Goal: Task Accomplishment & Management: Complete application form

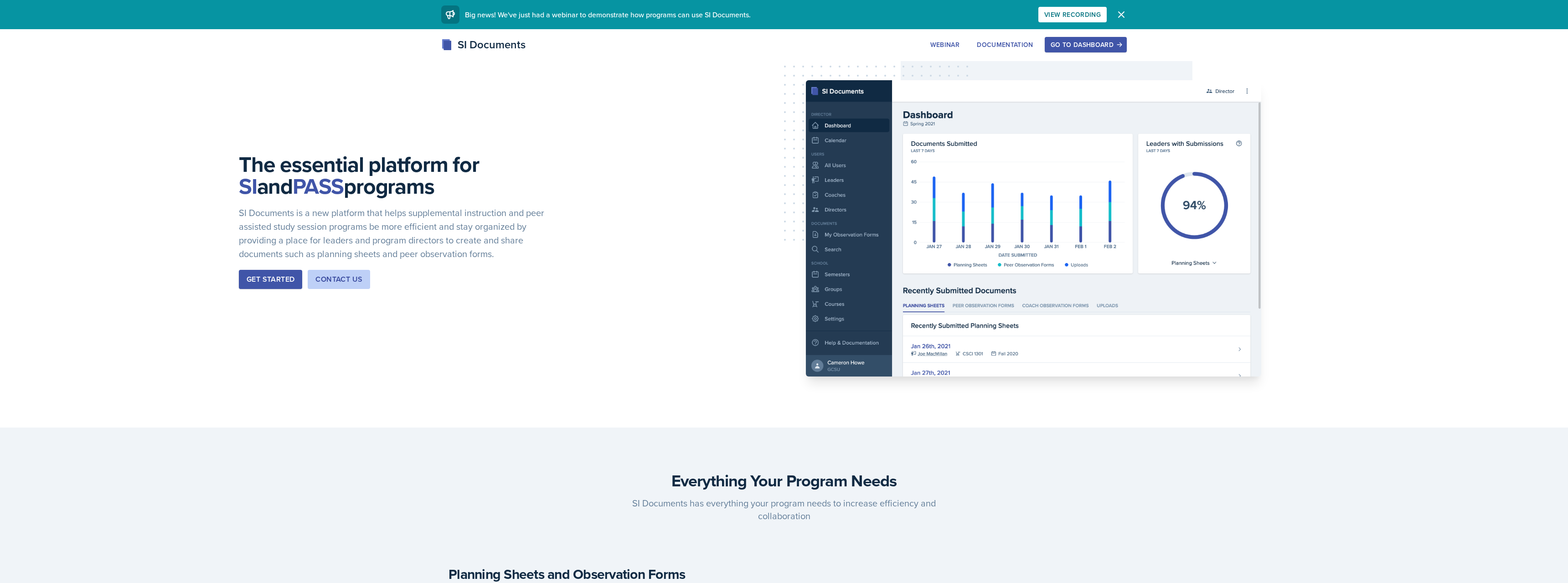
click at [1078, 48] on div "Go to Dashboard" at bounding box center [1086, 44] width 70 height 7
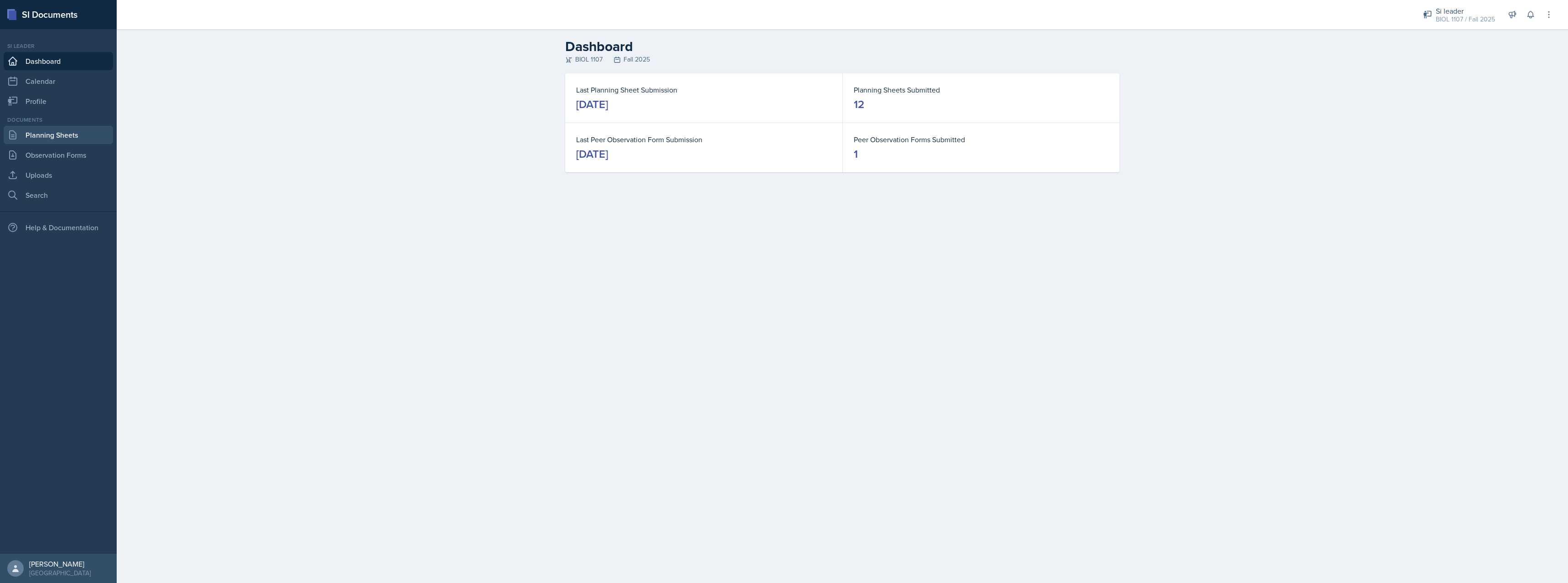
click at [83, 135] on link "Planning Sheets" at bounding box center [58, 135] width 110 height 18
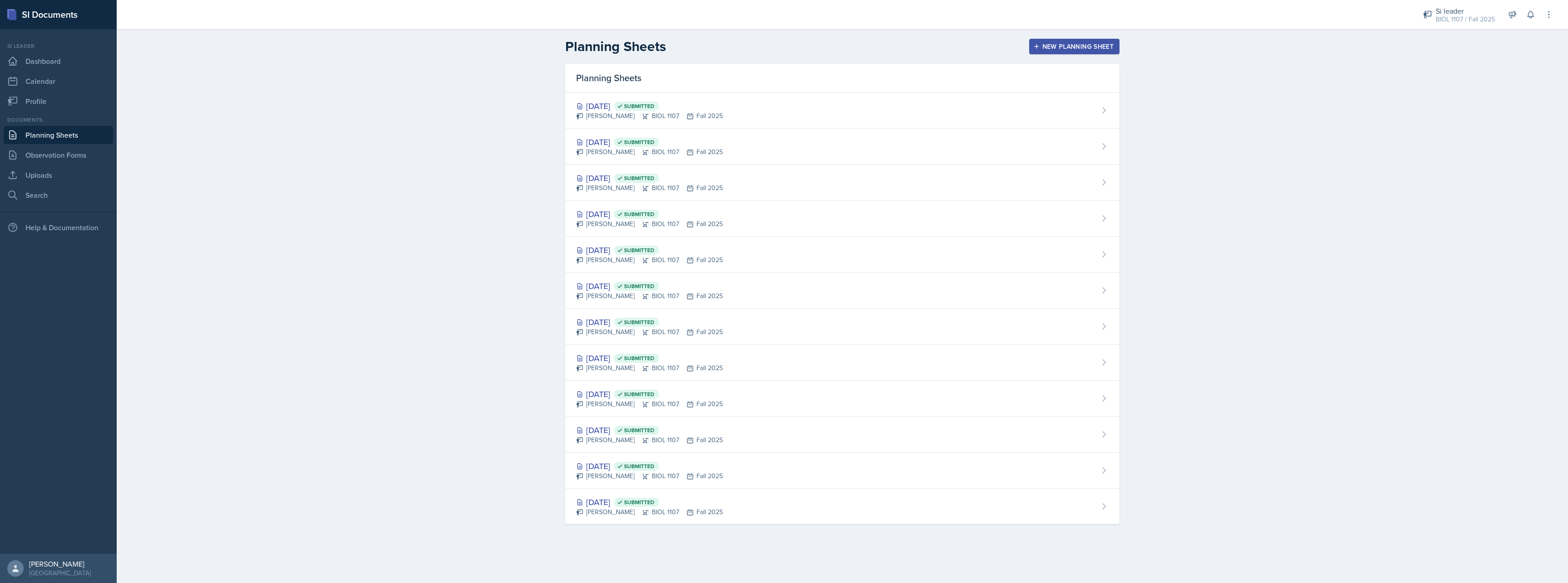
click at [1101, 38] on div "Planning Sheets New Planning Sheet" at bounding box center [842, 47] width 583 height 16
click at [1094, 43] on div "New Planning Sheet" at bounding box center [1074, 47] width 78 height 7
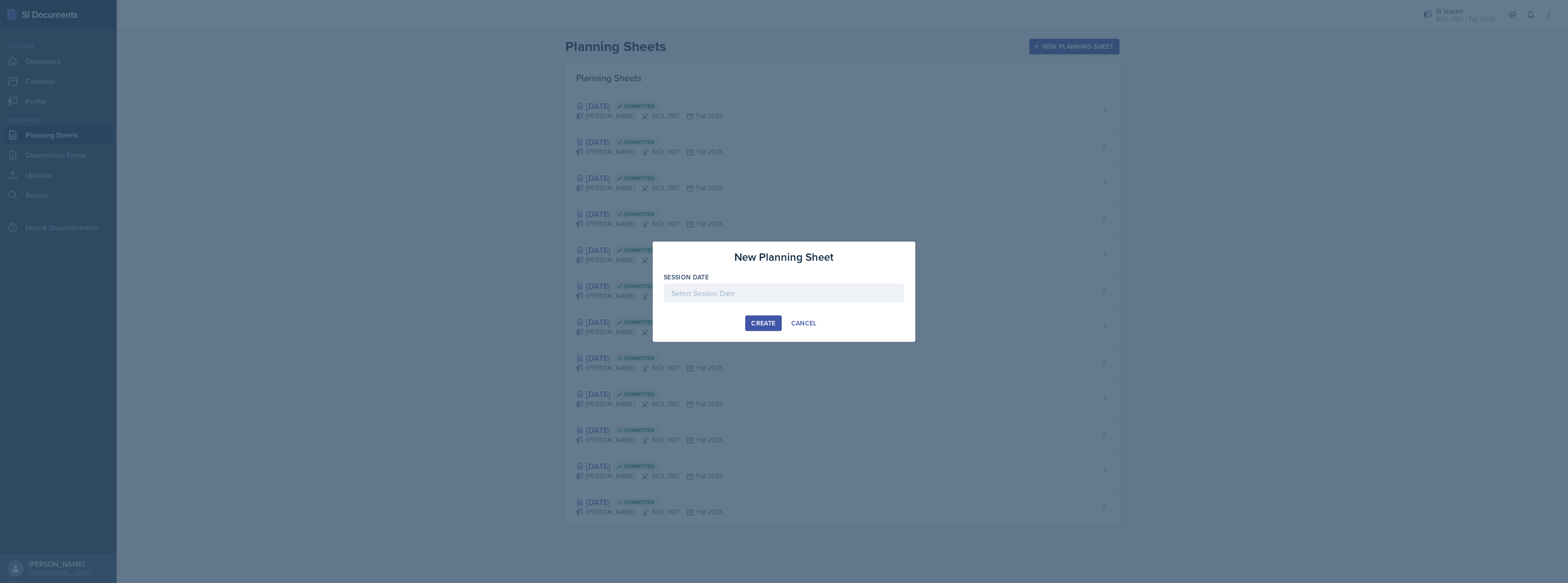
click at [799, 292] on div at bounding box center [784, 293] width 240 height 19
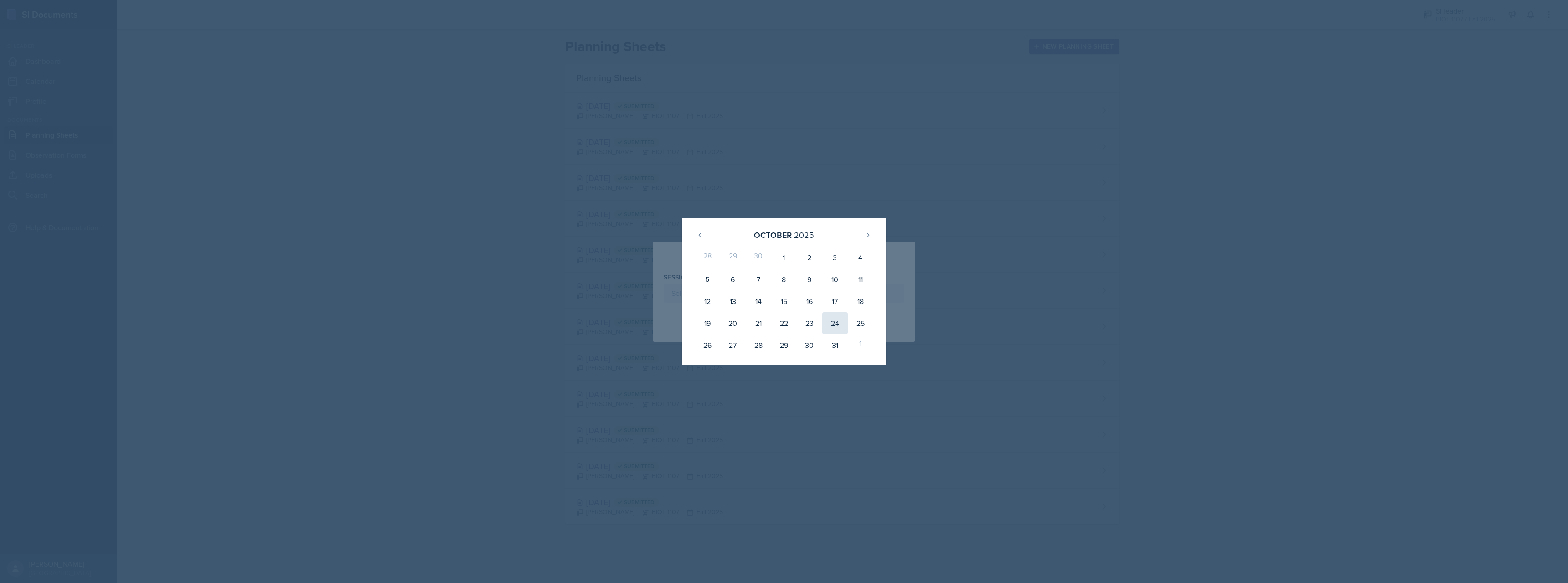
click at [822, 329] on div "24" at bounding box center [835, 323] width 25 height 22
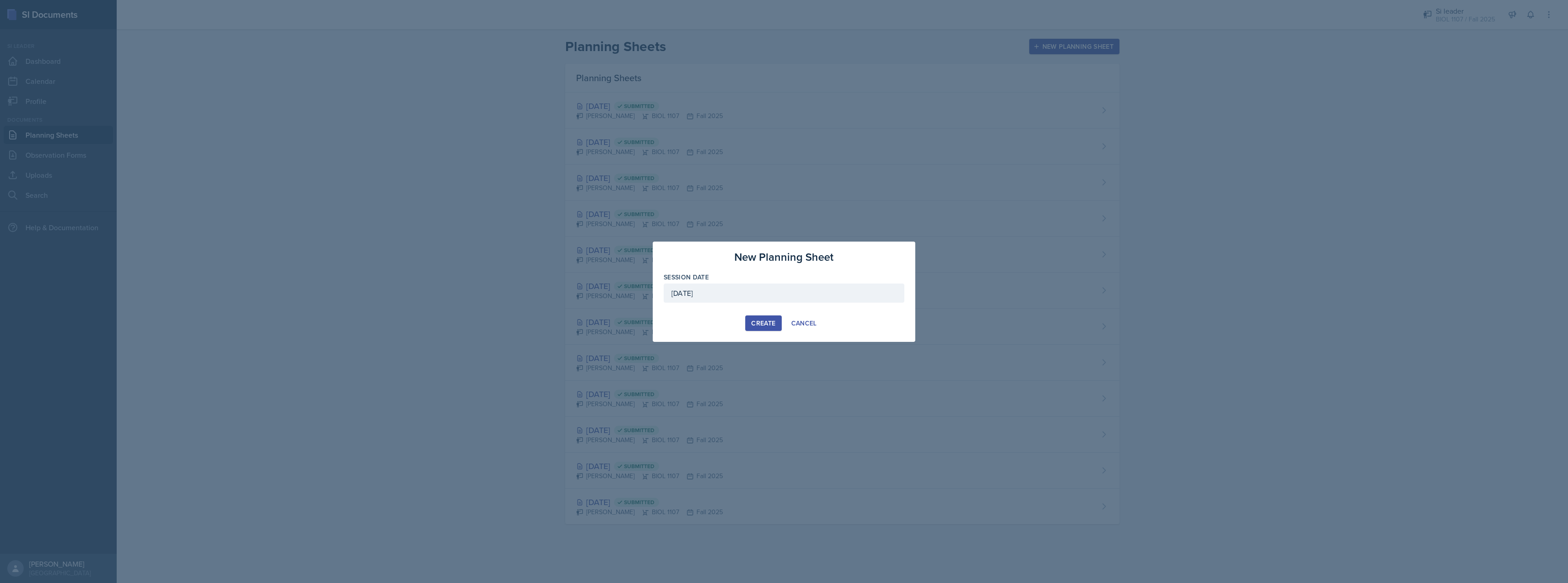
click at [803, 298] on div "October 24th, 2025" at bounding box center [784, 293] width 240 height 19
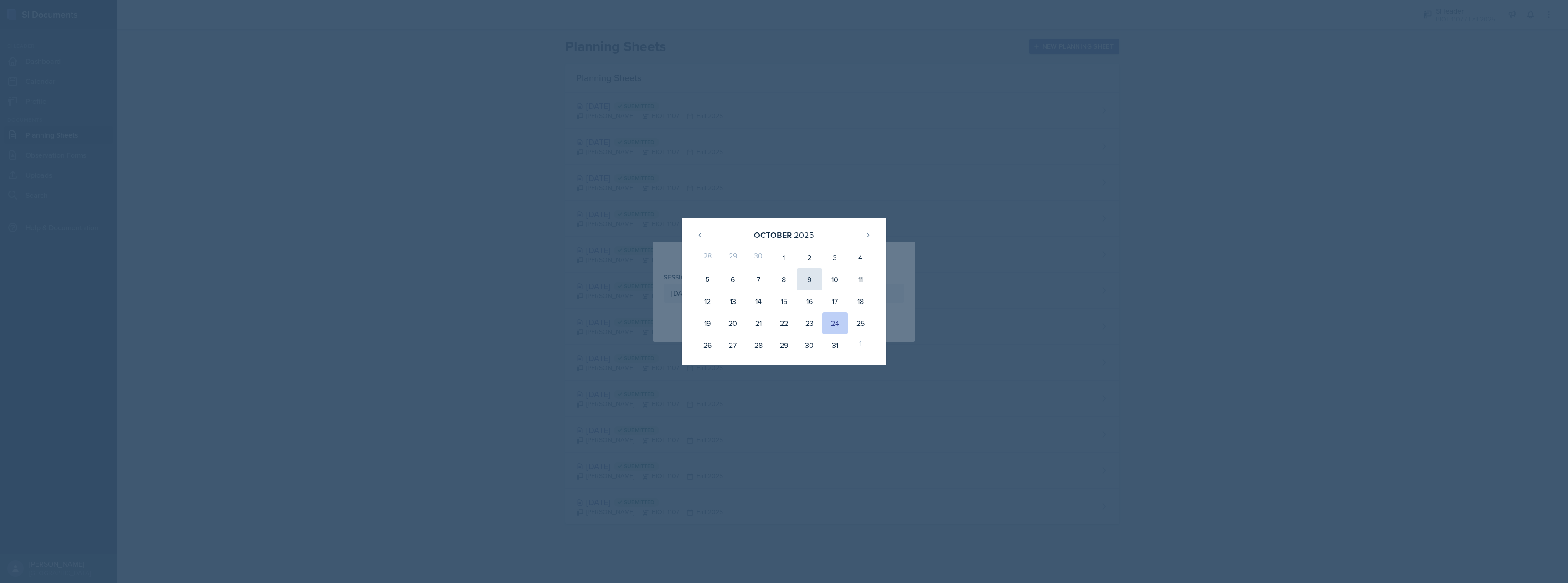
click at [808, 282] on div "9" at bounding box center [810, 280] width 25 height 22
type input "October 9th, 2025"
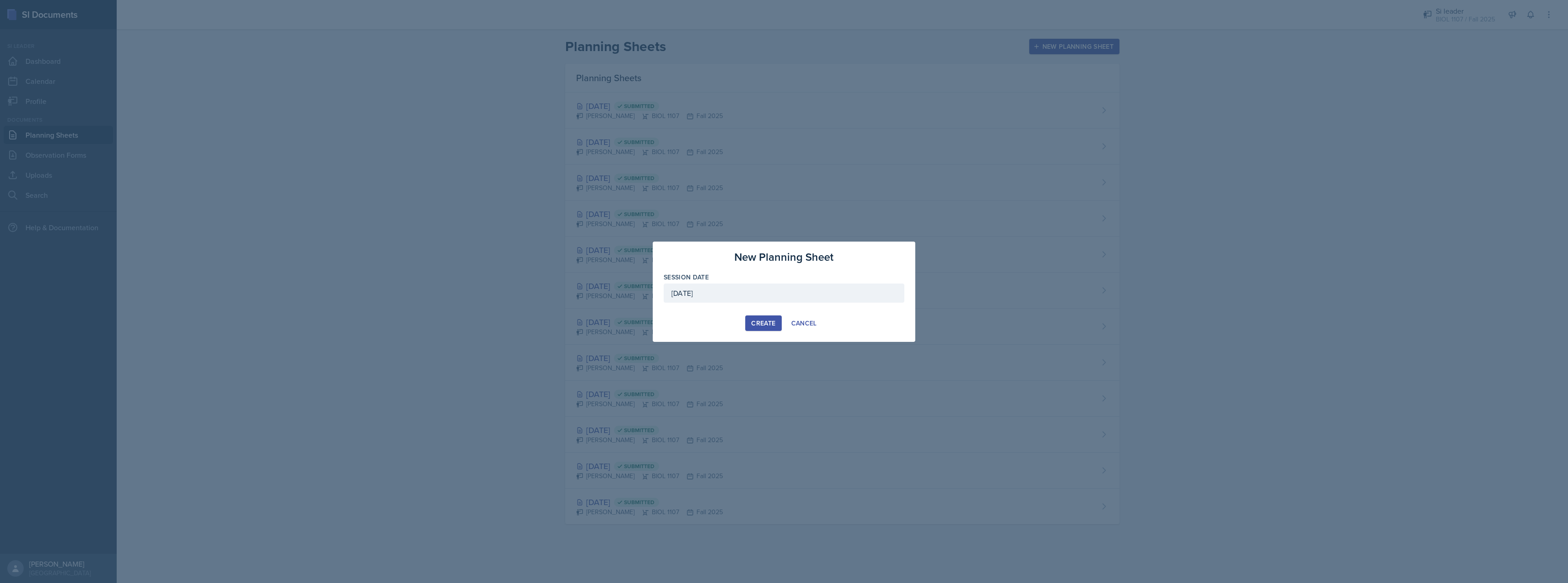
click at [769, 328] on button "Create" at bounding box center [763, 323] width 36 height 16
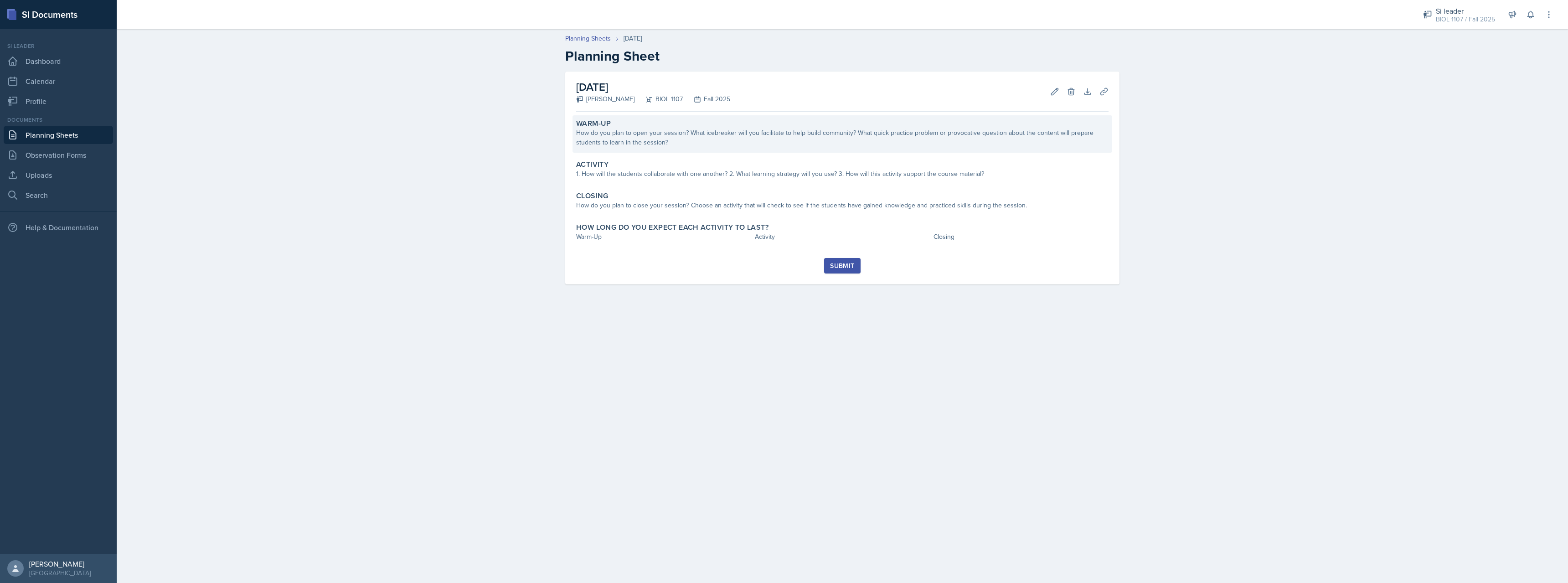
click at [716, 127] on div "Warm-Up" at bounding box center [842, 124] width 532 height 9
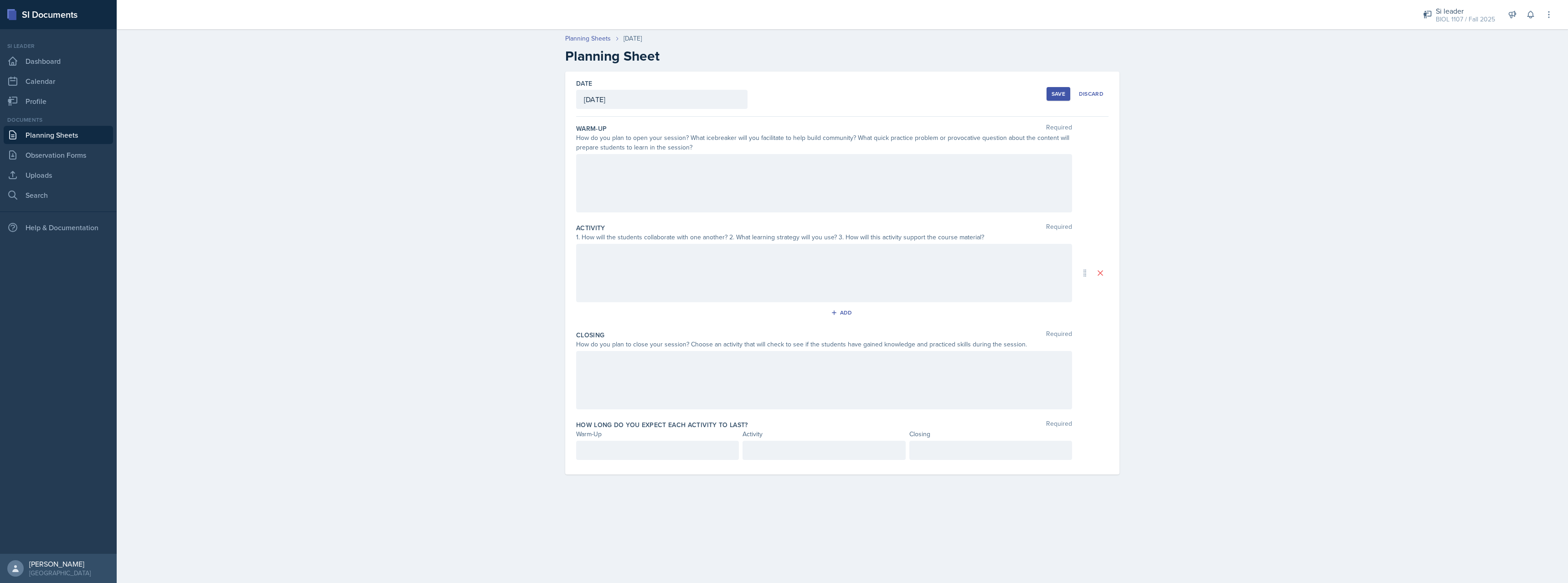
click at [664, 175] on div at bounding box center [824, 183] width 496 height 58
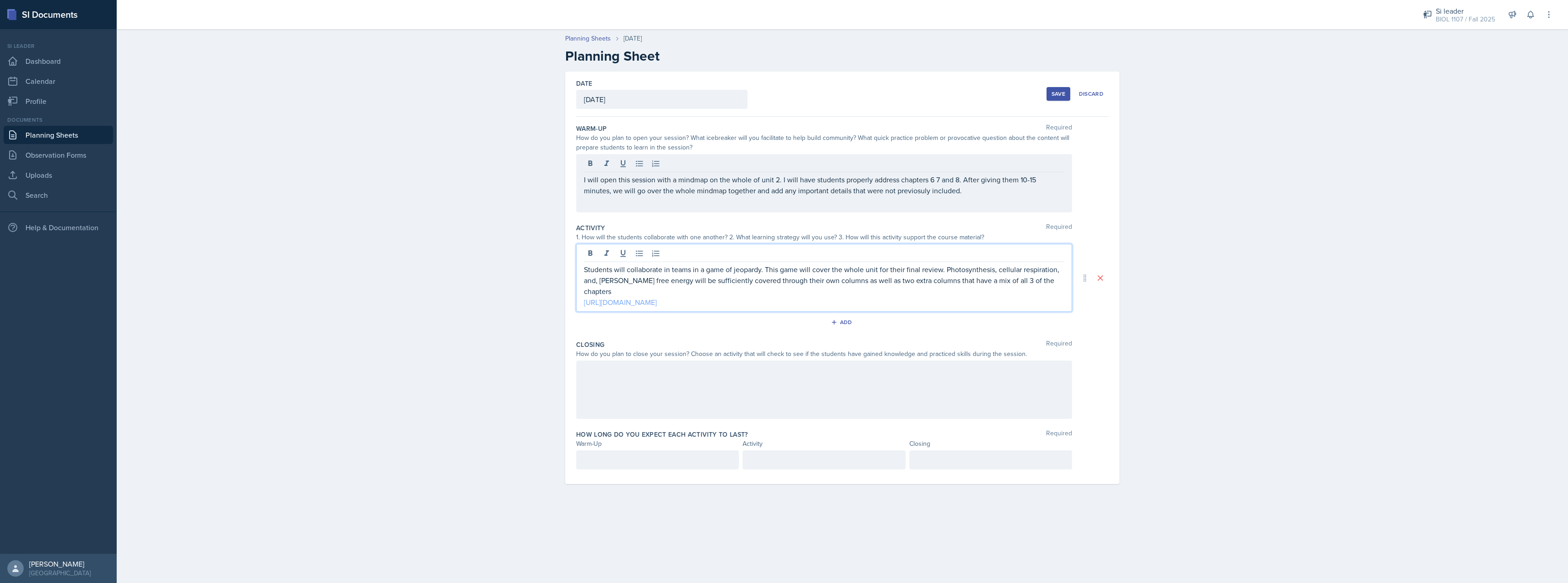
click at [657, 297] on link "https://jeopardylabs.com/play/midterm-2-review-265" at bounding box center [620, 303] width 73 height 10
click at [756, 377] on div at bounding box center [824, 389] width 496 height 58
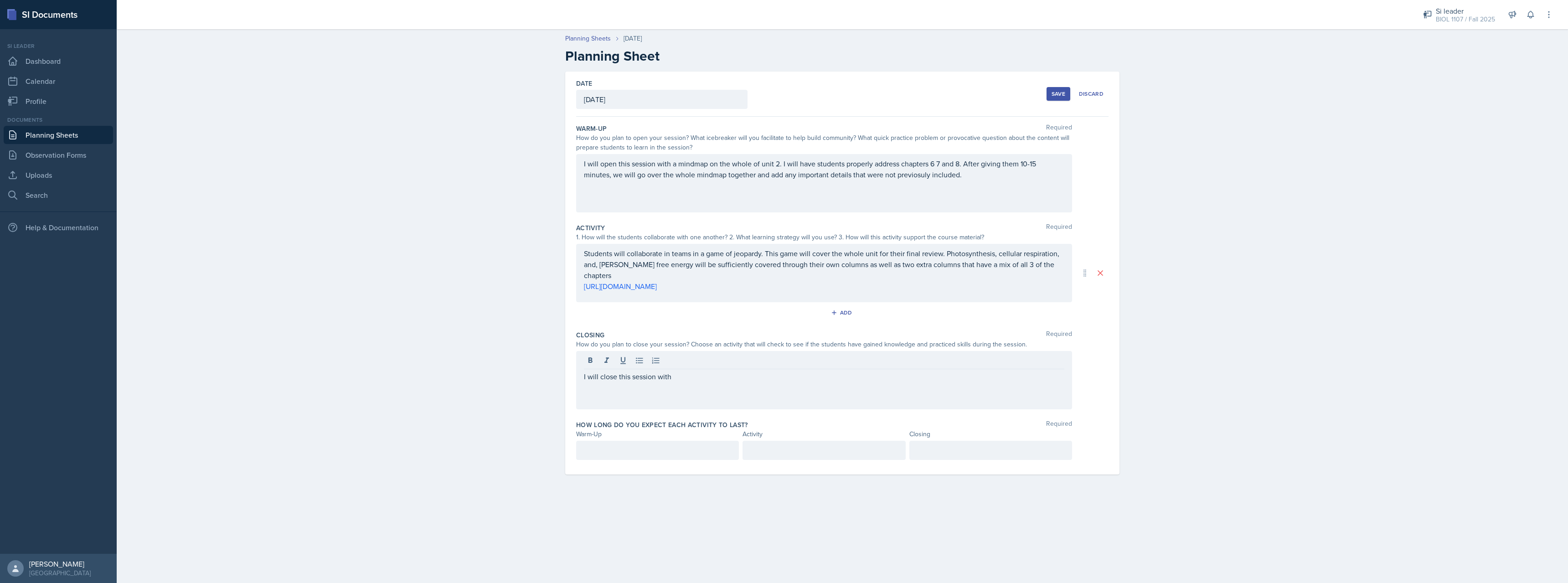
click at [630, 451] on div at bounding box center [658, 451] width 163 height 19
click at [781, 448] on div at bounding box center [824, 458] width 163 height 35
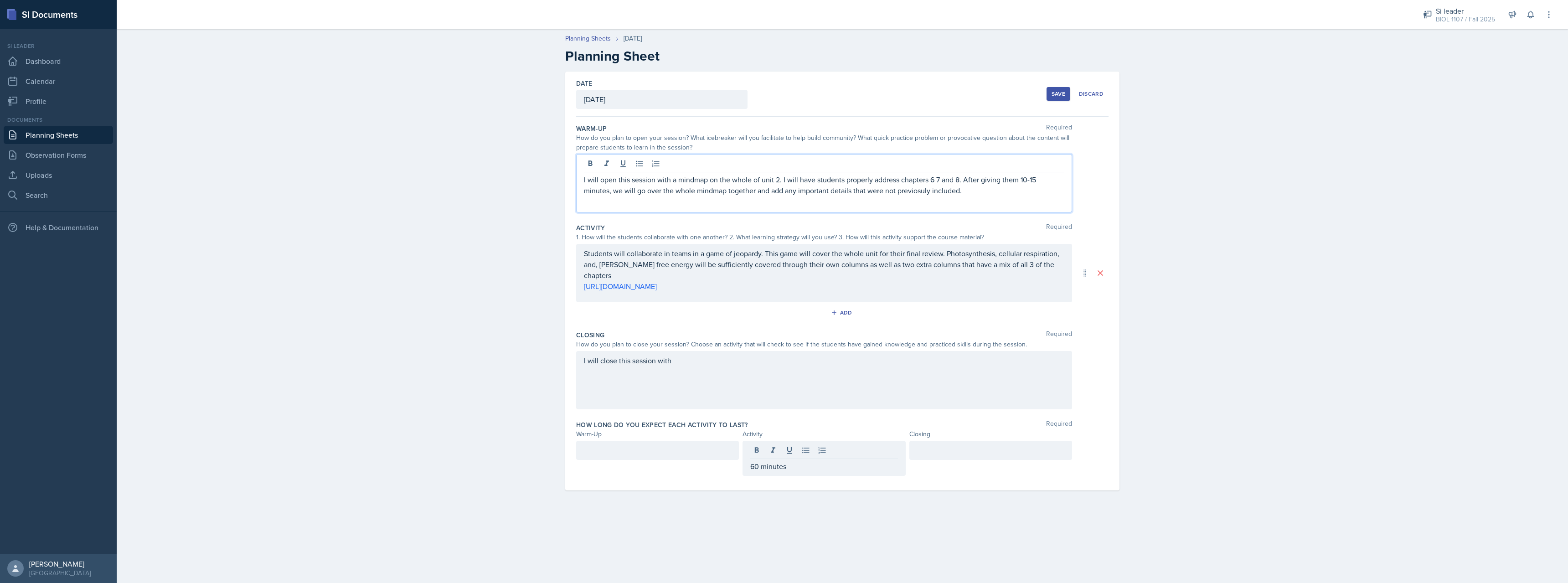
click at [1036, 162] on div "I will open this session with a mindmap on the whole of unit 2. I will have stu…" at bounding box center [824, 183] width 496 height 58
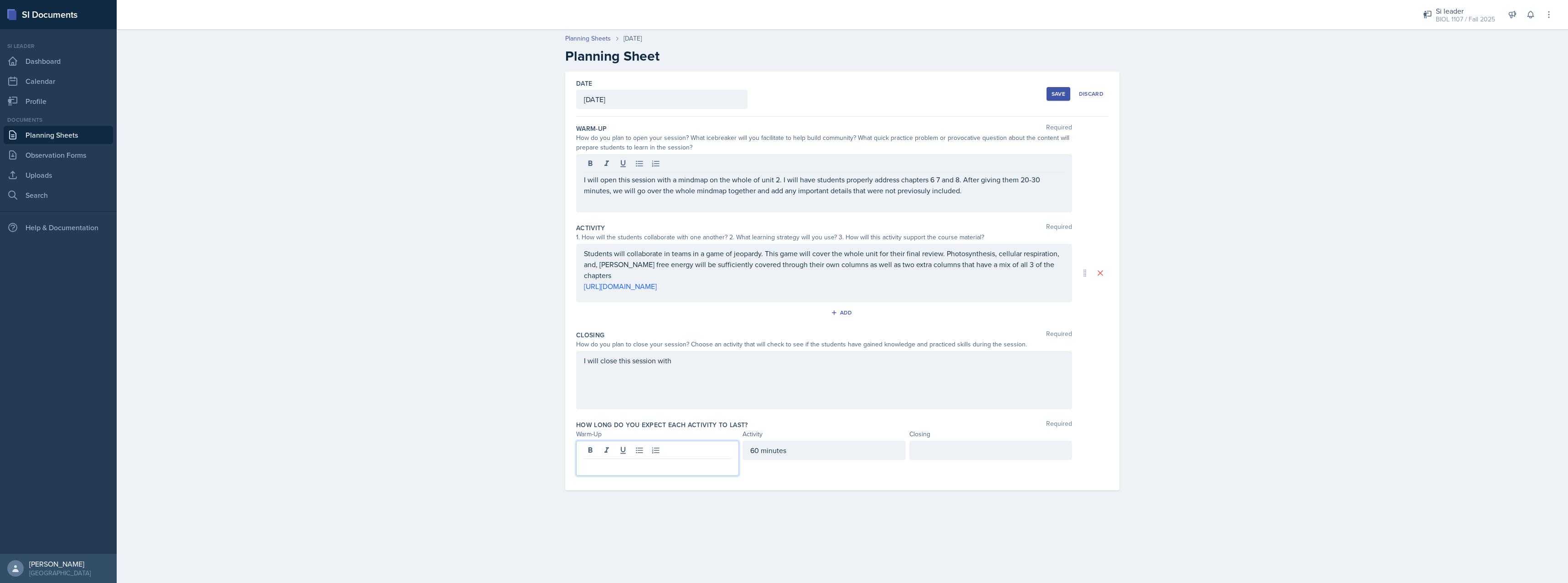
click at [626, 445] on div at bounding box center [658, 458] width 163 height 35
click at [972, 451] on div at bounding box center [991, 451] width 163 height 19
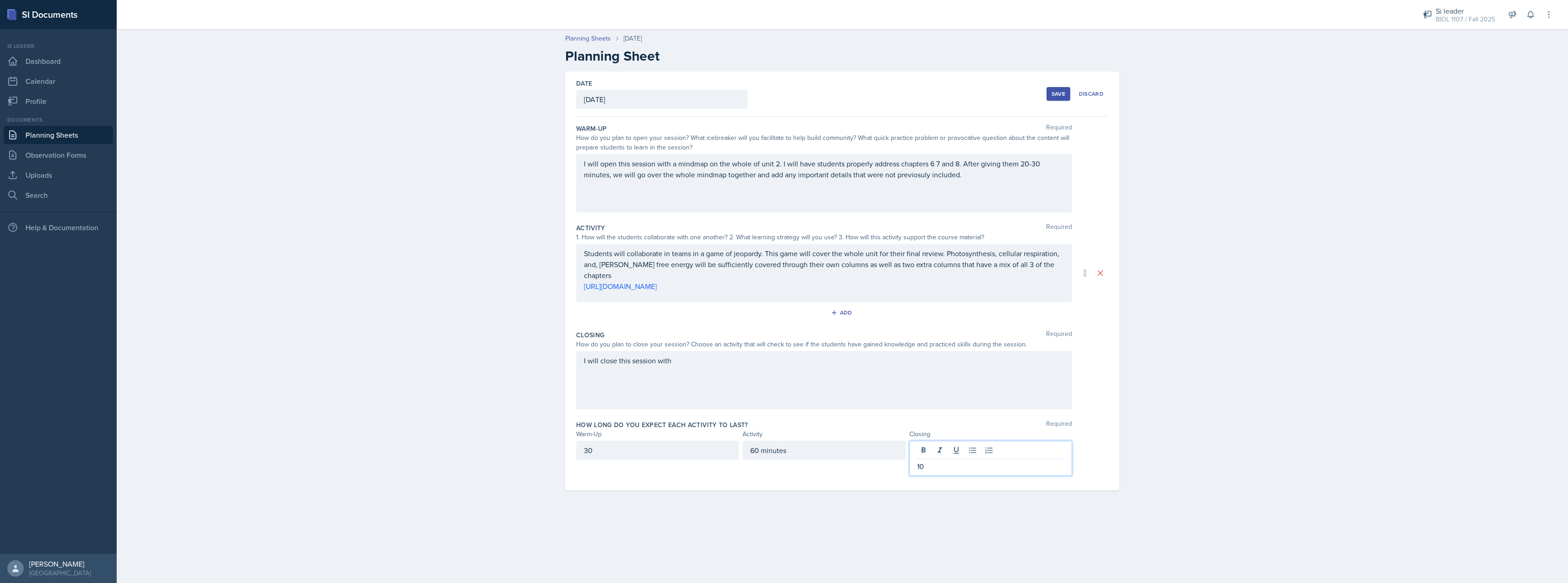
click at [764, 386] on div "I will close this session with" at bounding box center [824, 380] width 496 height 58
click at [737, 388] on div "I will close this session with a KWL and" at bounding box center [824, 380] width 496 height 58
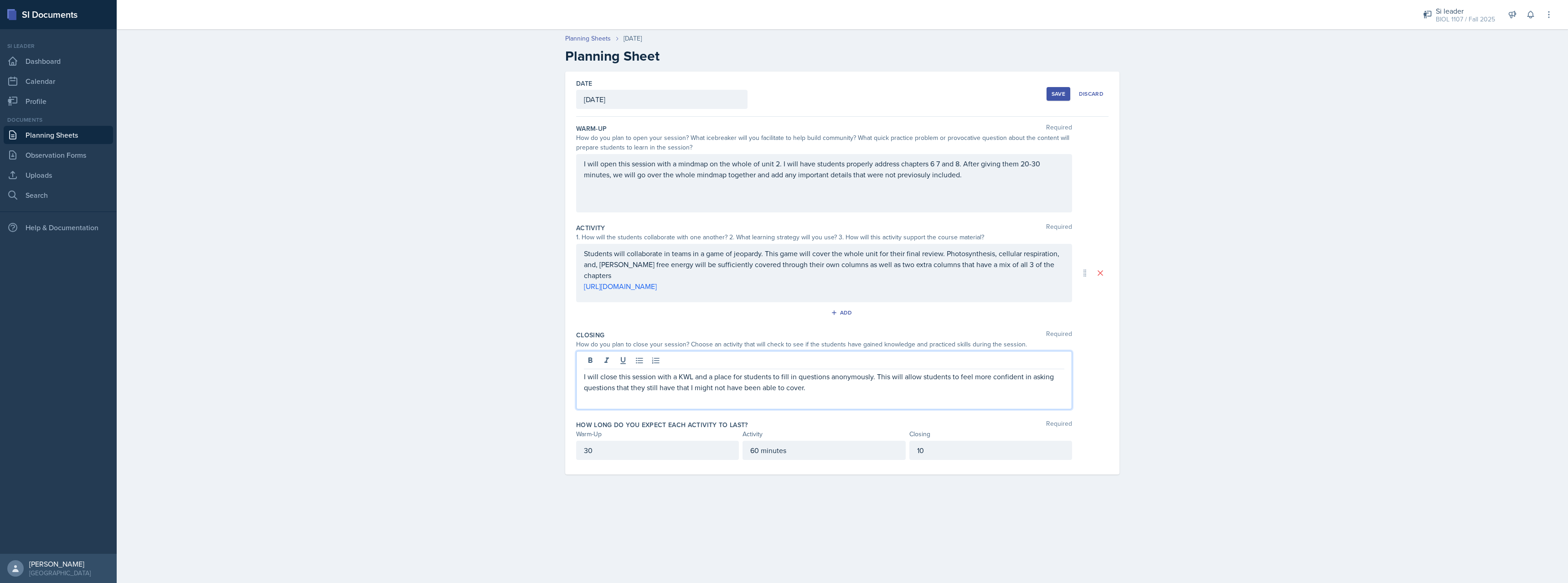
click at [1052, 100] on button "Save" at bounding box center [1058, 94] width 24 height 13
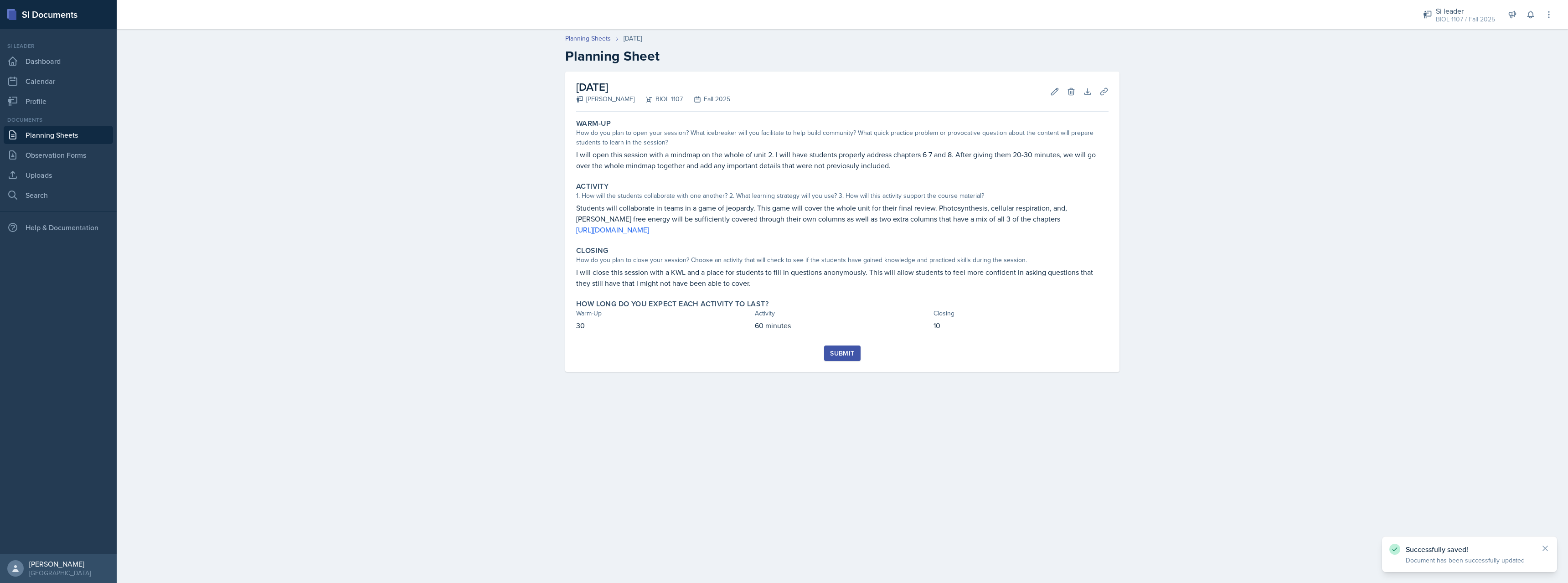
click at [832, 353] on div "Submit" at bounding box center [842, 353] width 24 height 7
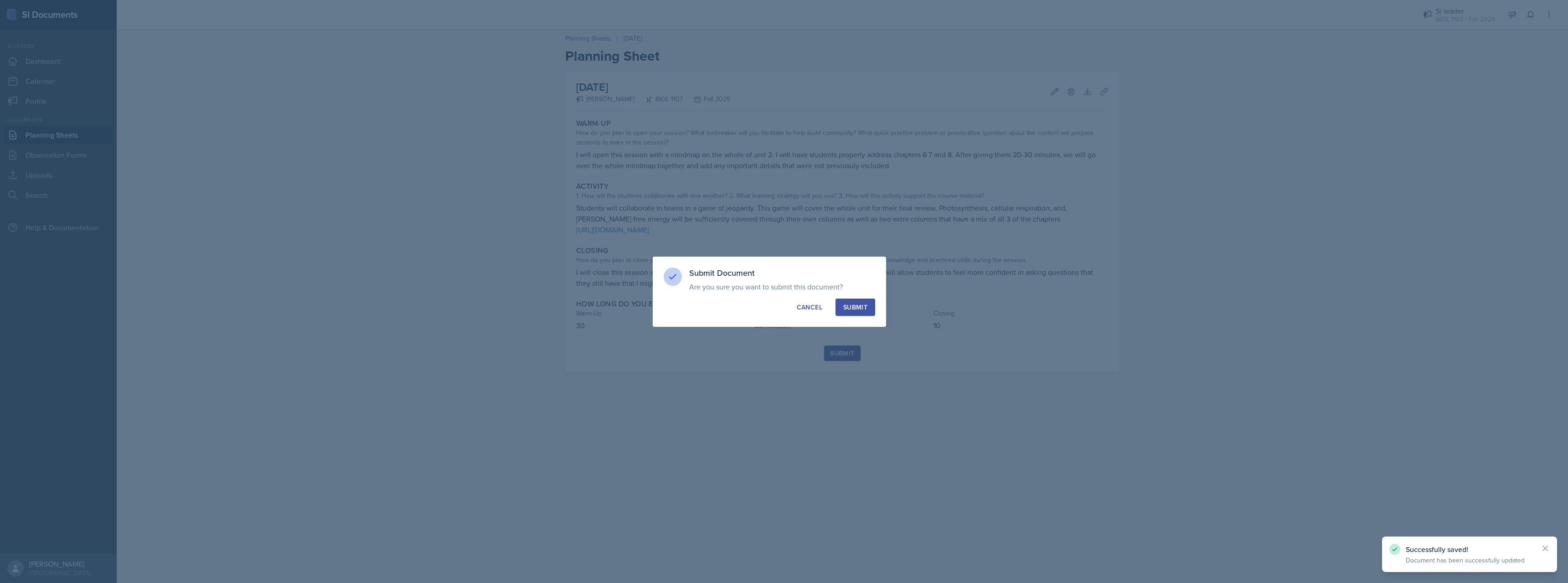
click at [854, 312] on button "Submit" at bounding box center [855, 306] width 40 height 17
